Goal: Transaction & Acquisition: Purchase product/service

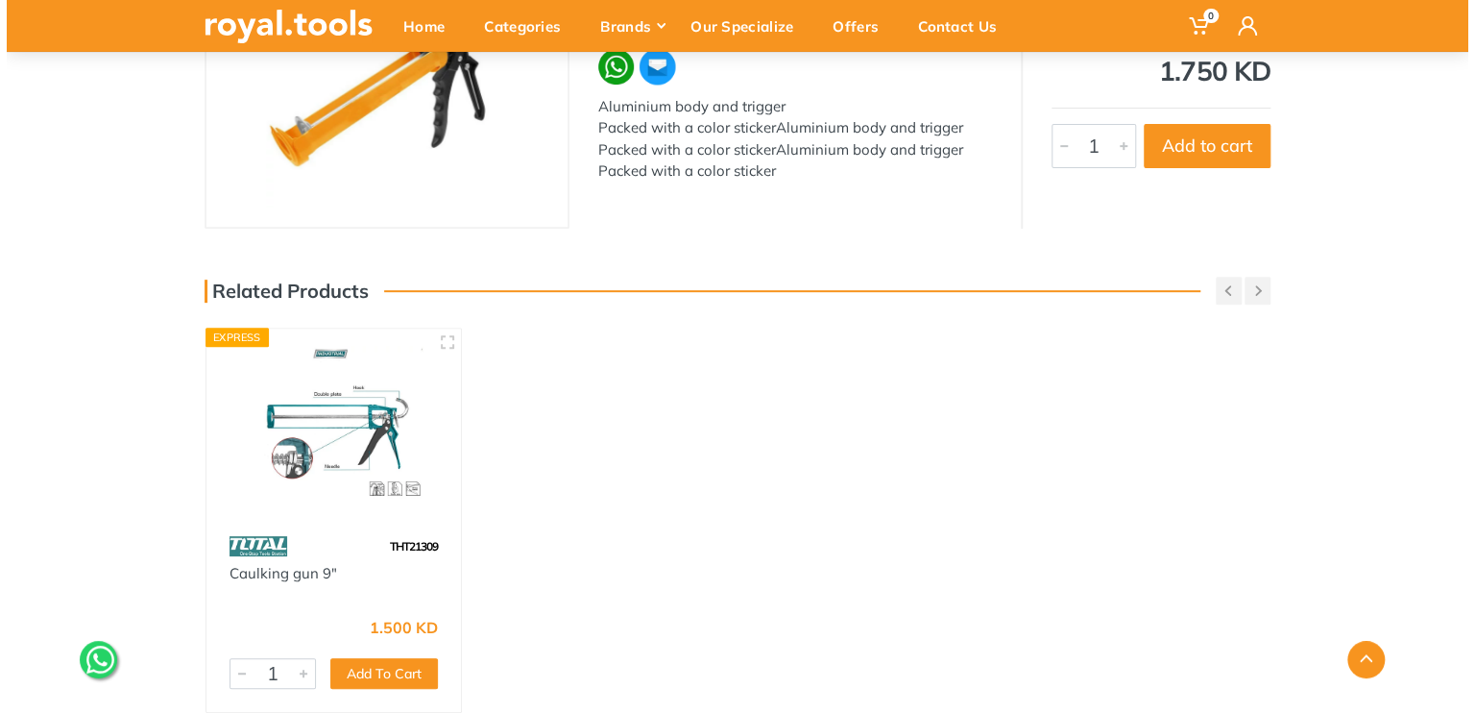
scroll to position [288, 0]
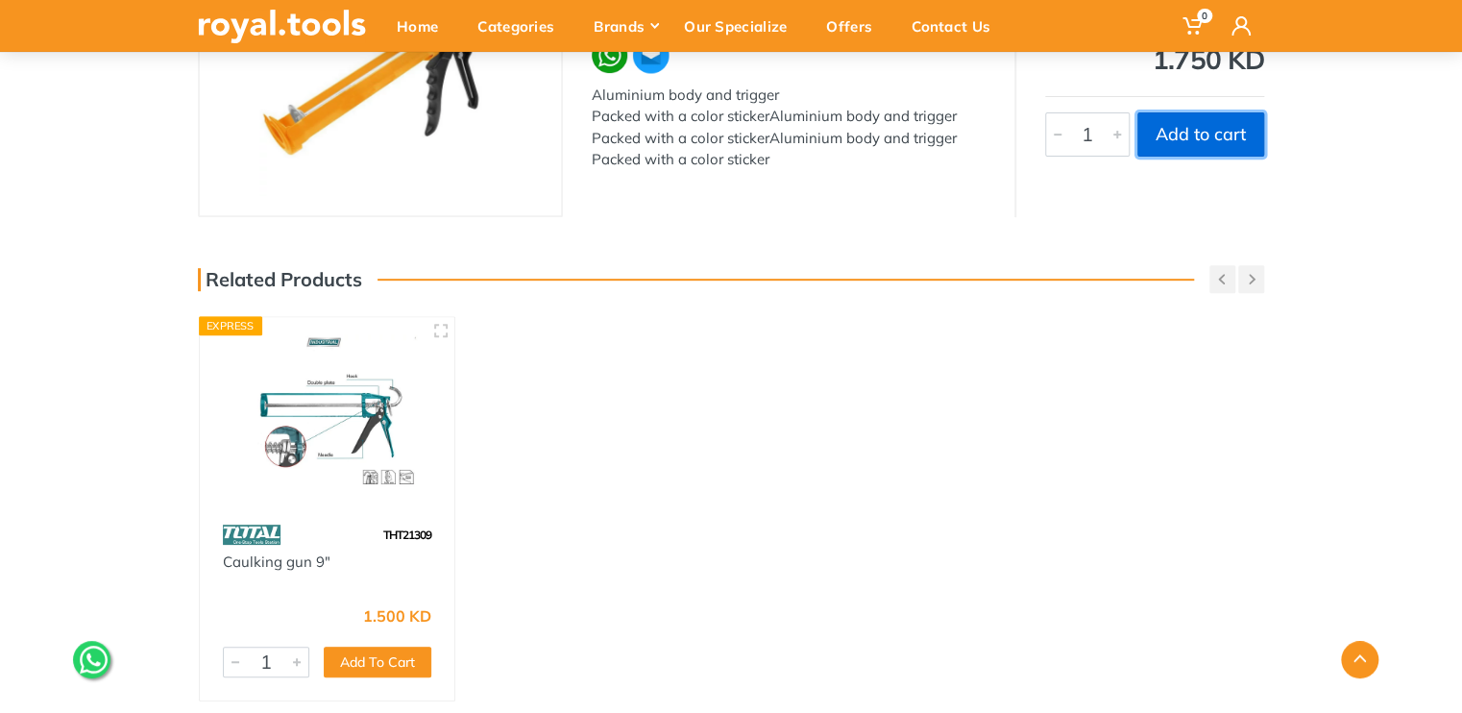
click at [1194, 140] on button "Add to cart" at bounding box center [1200, 134] width 127 height 44
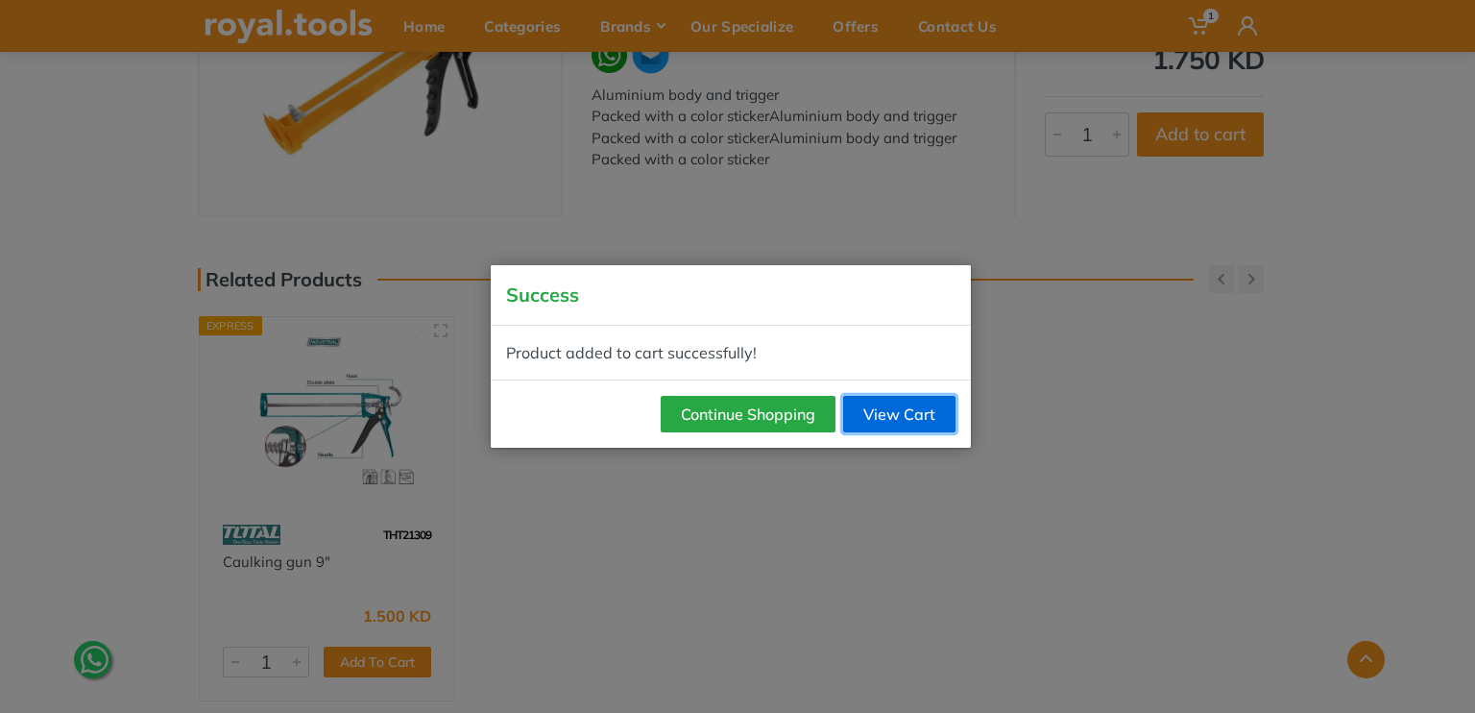
click at [895, 420] on link "View Cart" at bounding box center [899, 414] width 112 height 36
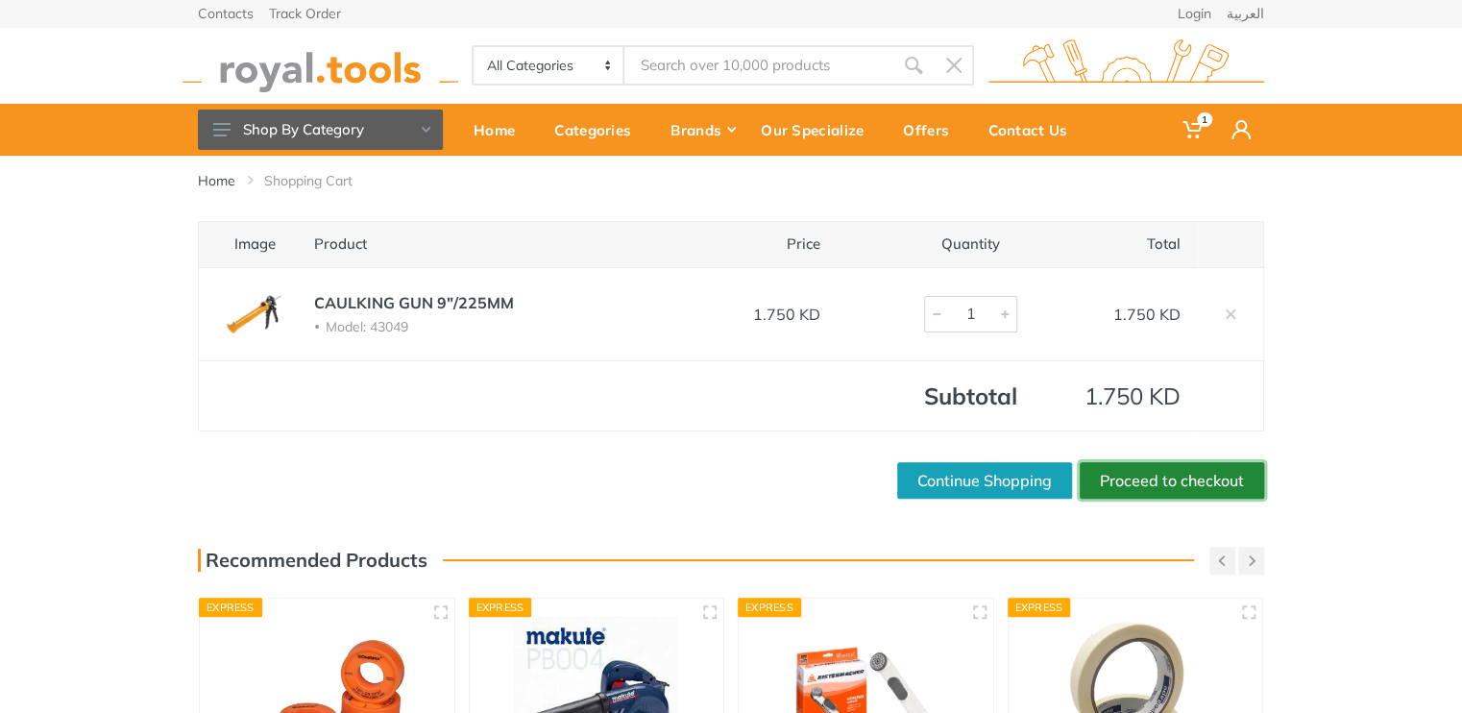
click at [1142, 472] on link "Proceed to checkout" at bounding box center [1171, 480] width 184 height 36
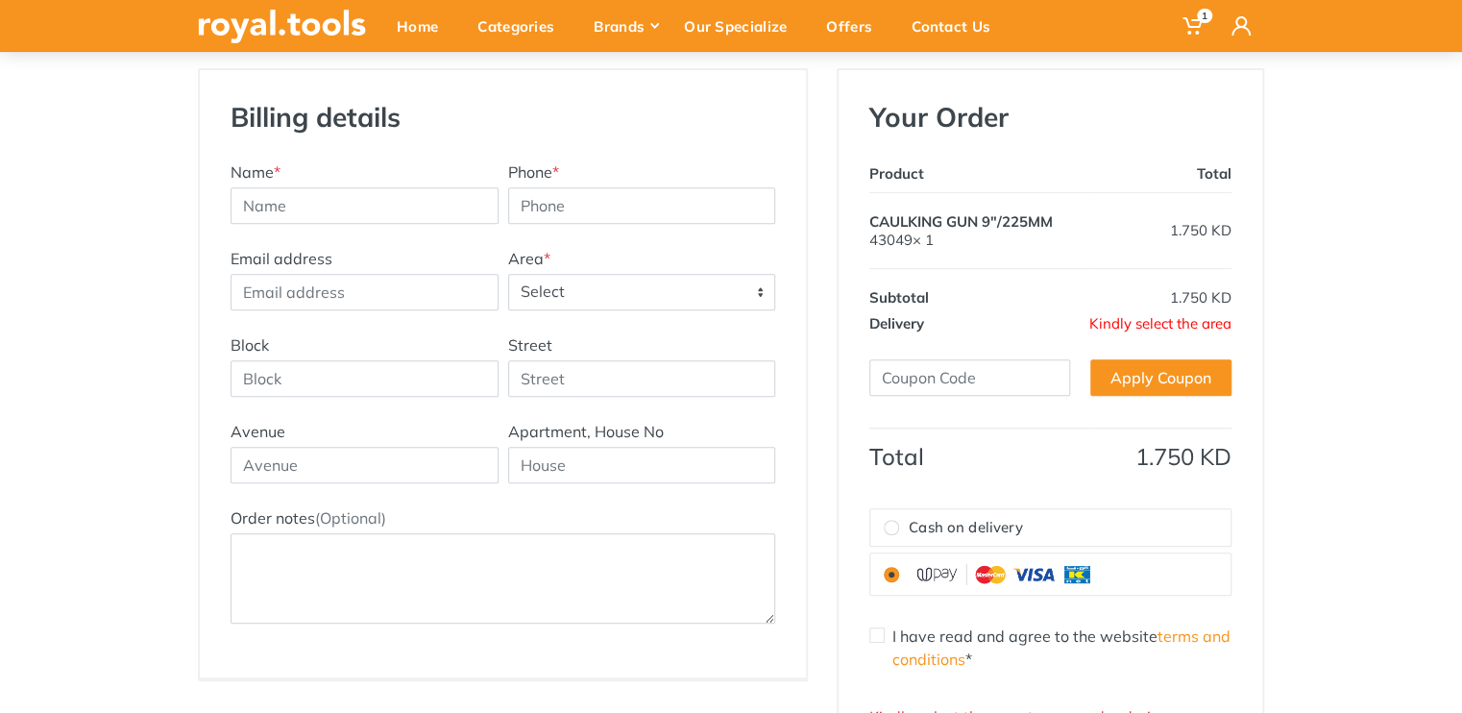
scroll to position [288, 0]
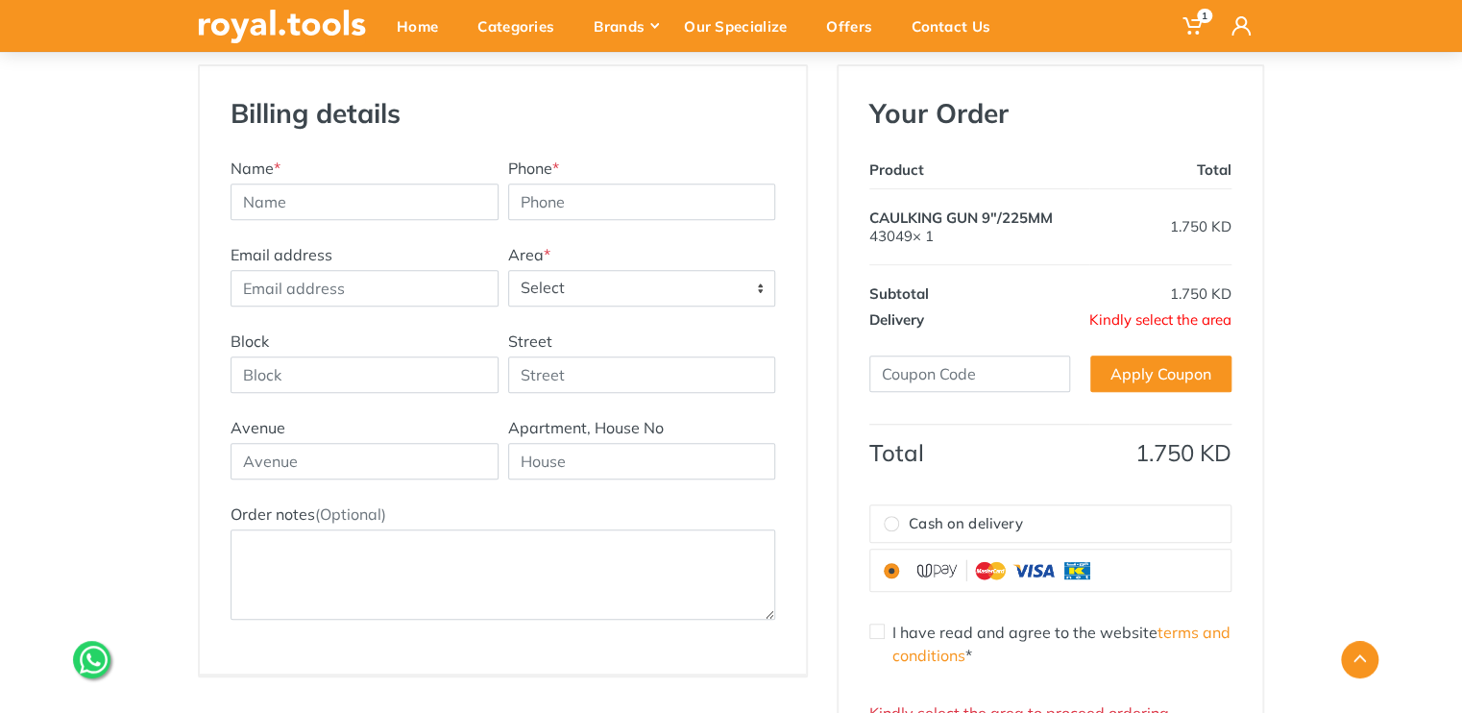
click at [599, 291] on span "Select" at bounding box center [642, 288] width 266 height 35
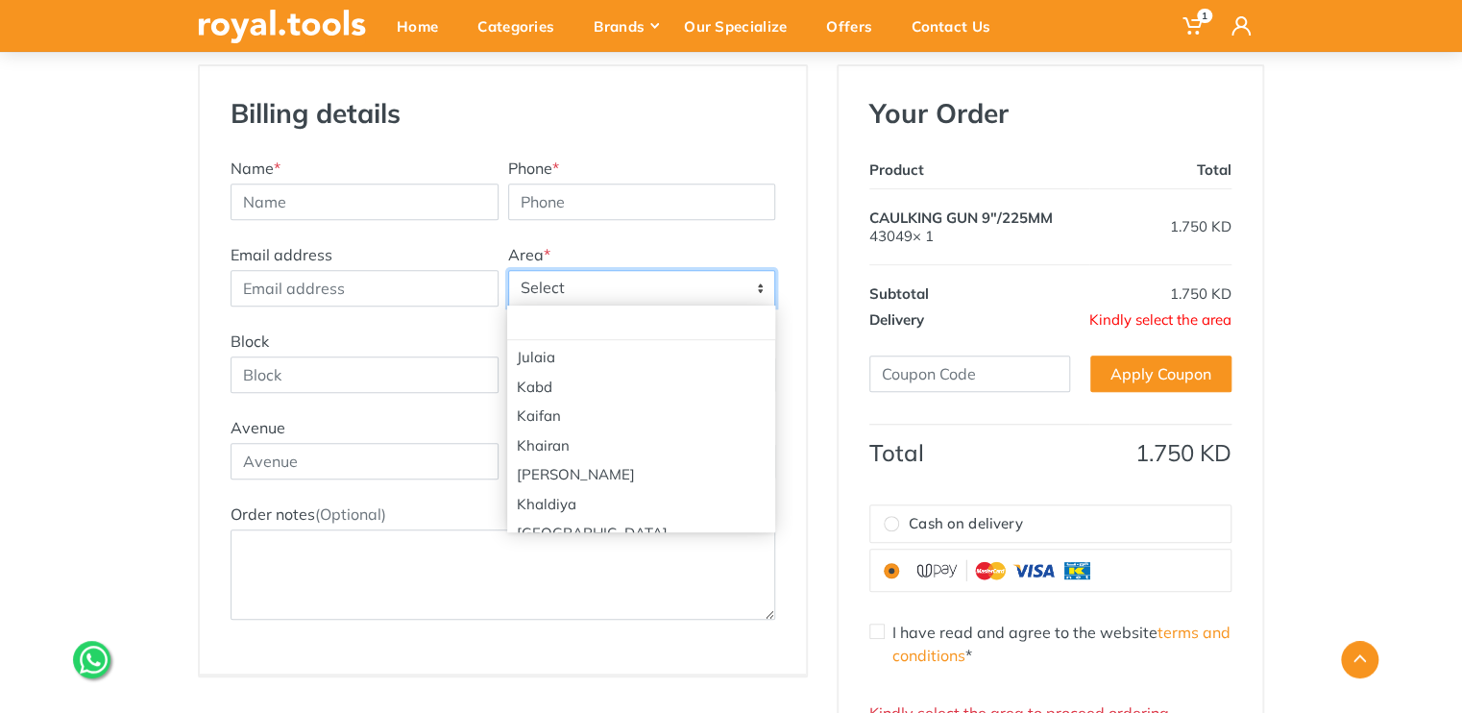
scroll to position [1633, 0]
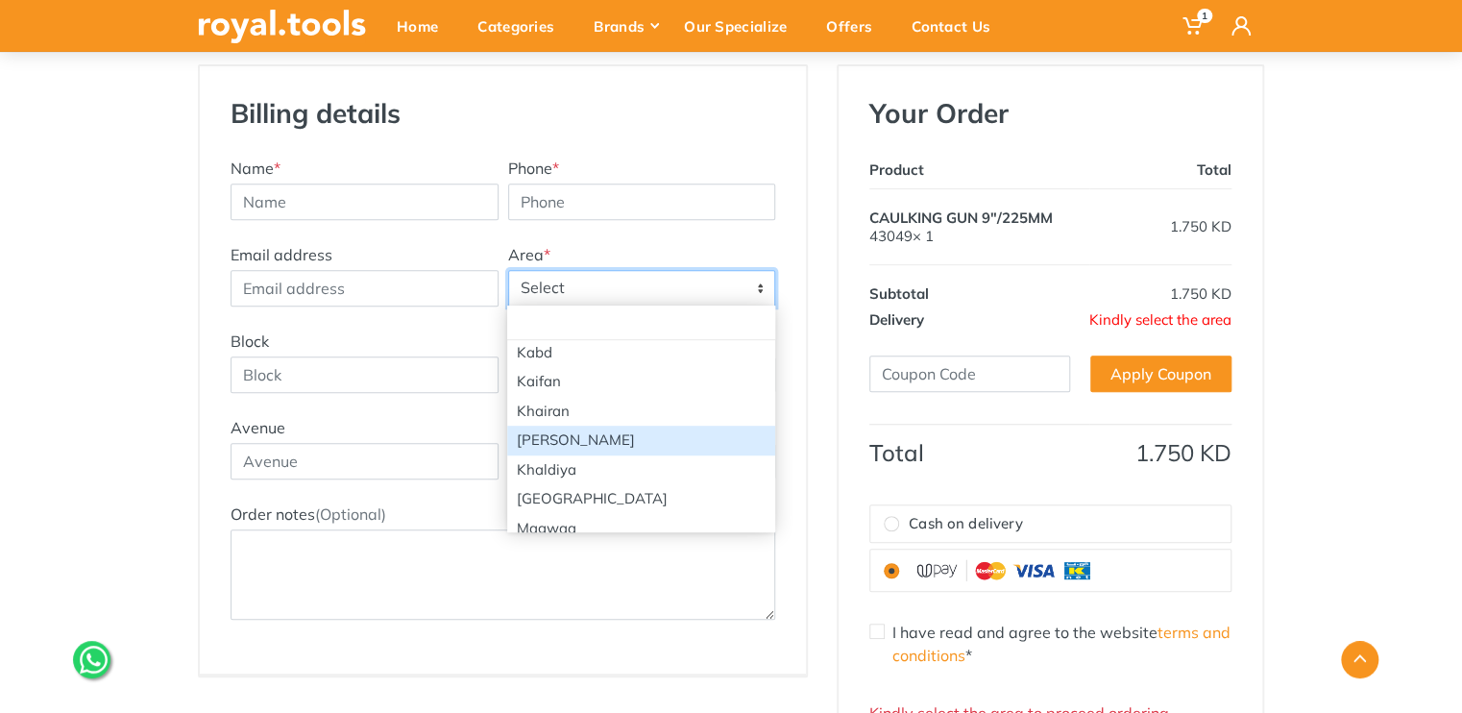
select select "28"
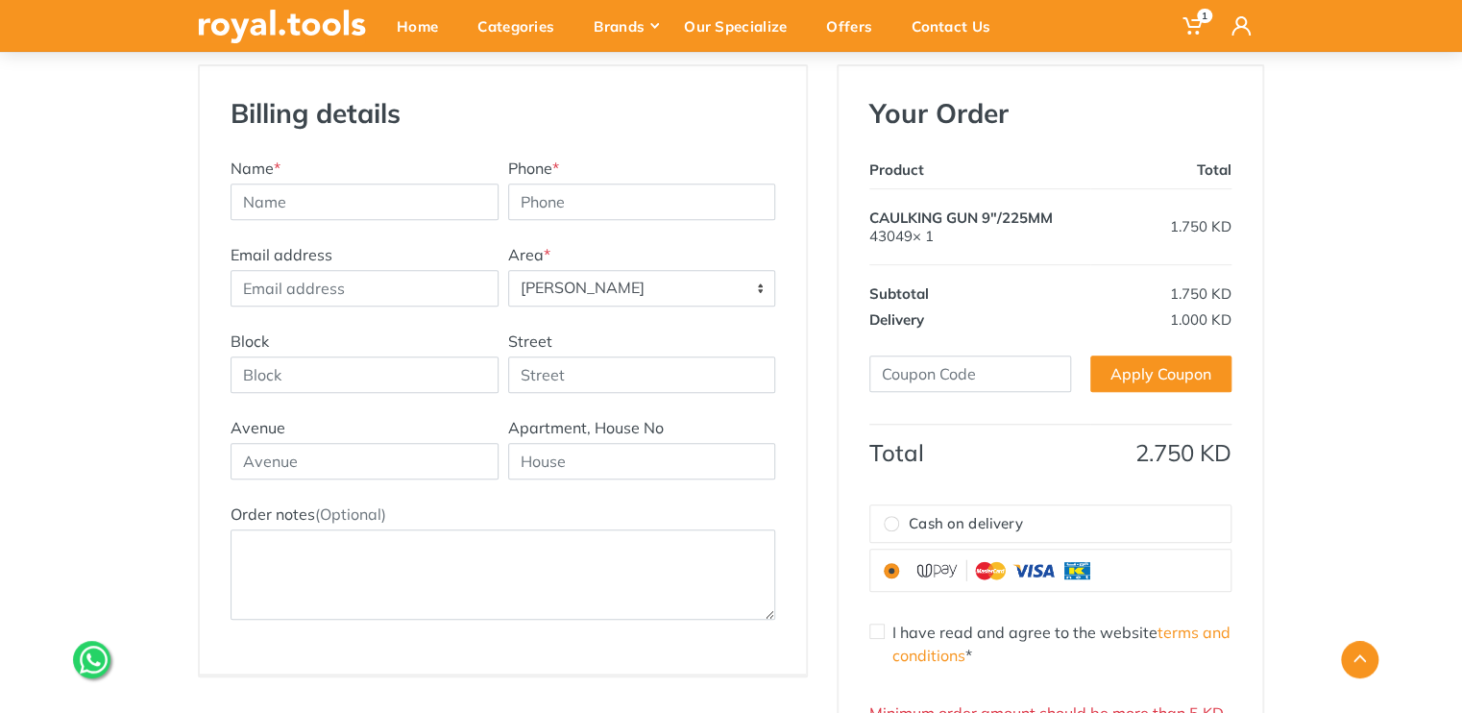
click at [908, 538] on label "Cash on delivery" at bounding box center [1050, 523] width 360 height 37
click at [899, 531] on input "Cash on delivery" at bounding box center [890, 523] width 15 height 15
radio input "true"
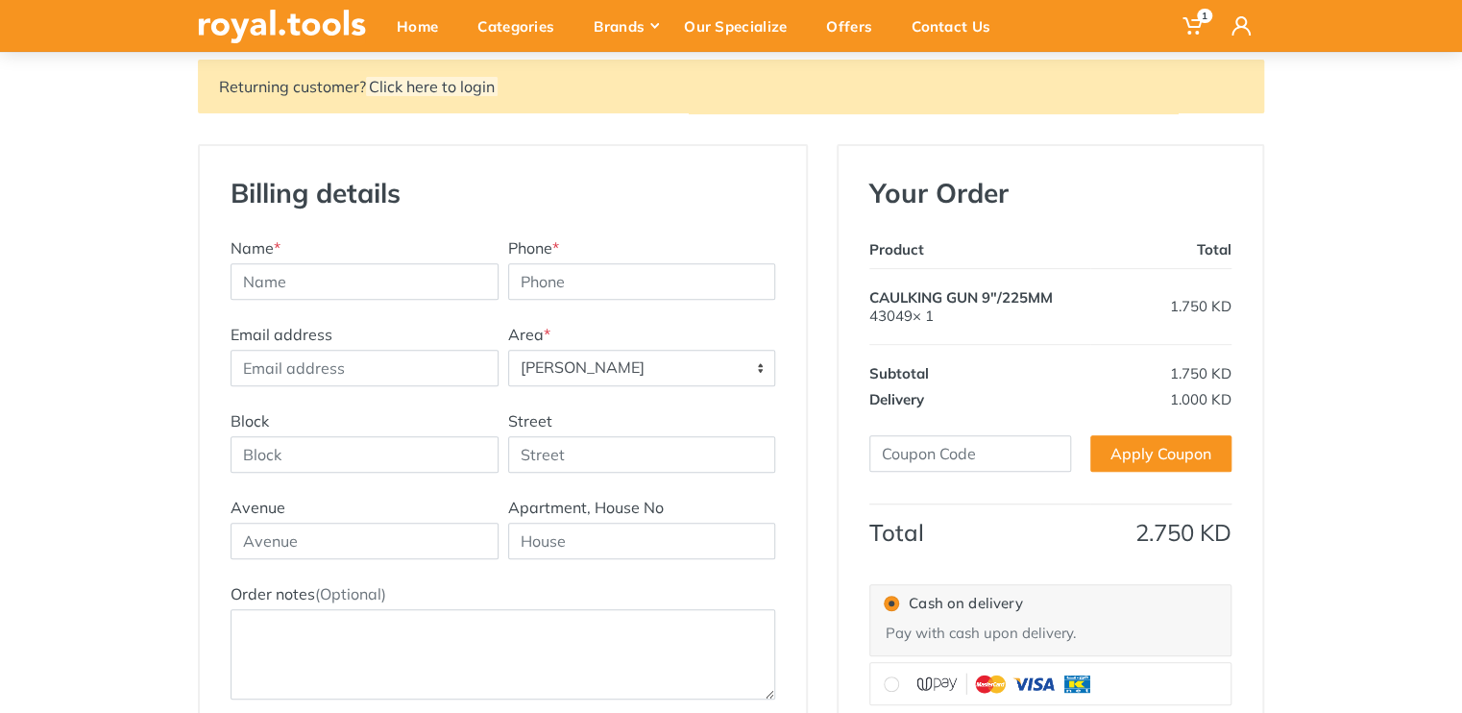
scroll to position [0, 0]
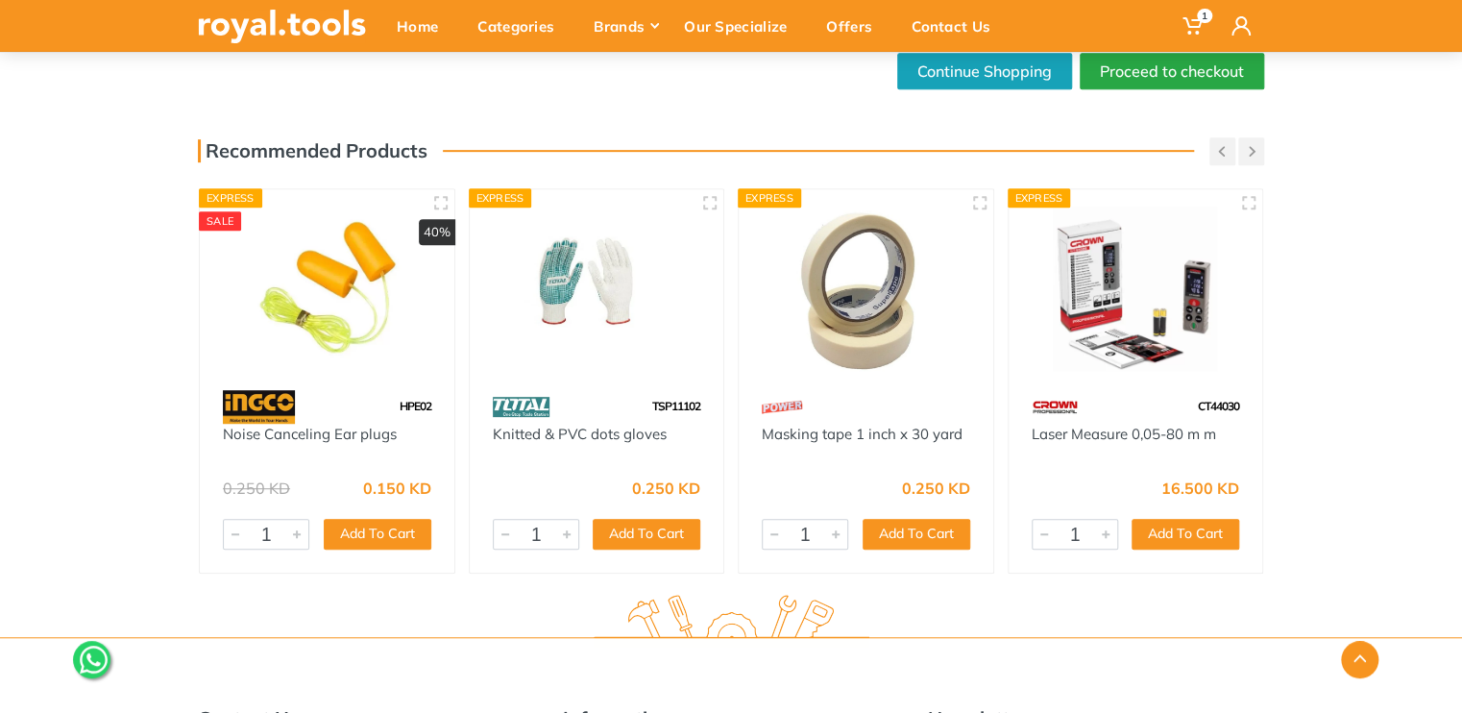
scroll to position [92, 0]
